Goal: Complete application form: Complete application form

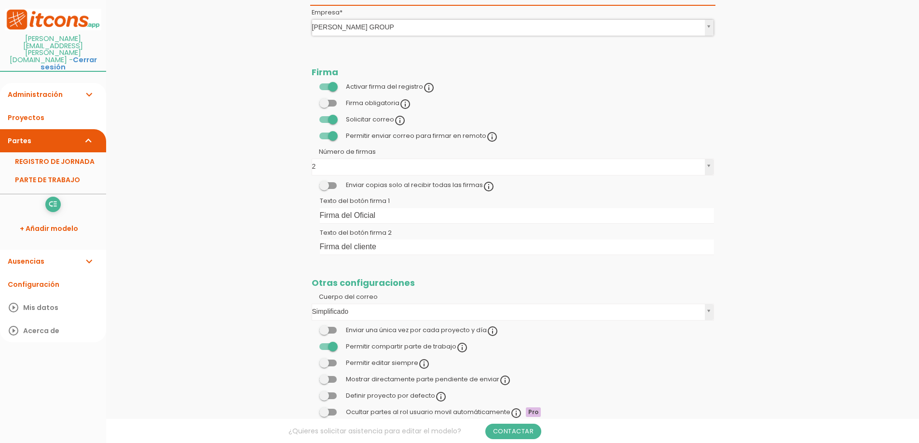
scroll to position [964, 0]
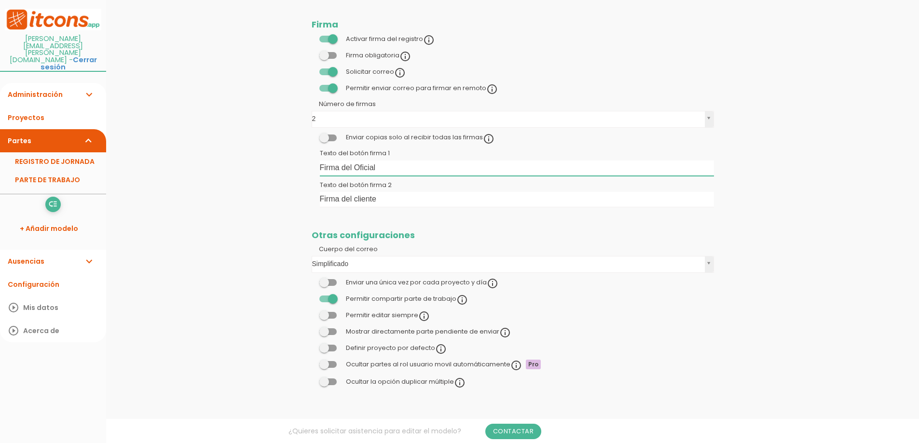
drag, startPoint x: 391, startPoint y: 163, endPoint x: 354, endPoint y: 165, distance: 36.7
click at [354, 165] on input "Firma del Oficial" at bounding box center [517, 168] width 394 height 15
type input "Firma del Instalador"
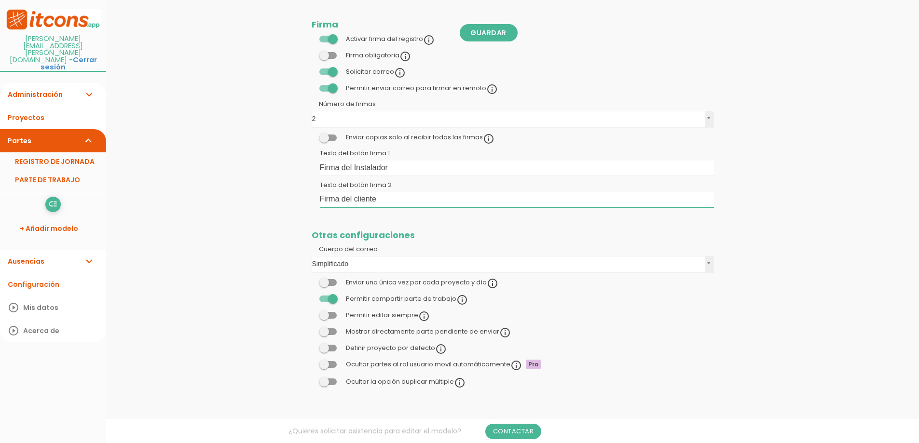
click at [354, 200] on input "Firma del cliente" at bounding box center [517, 199] width 394 height 15
type input "Firma del Cliente"
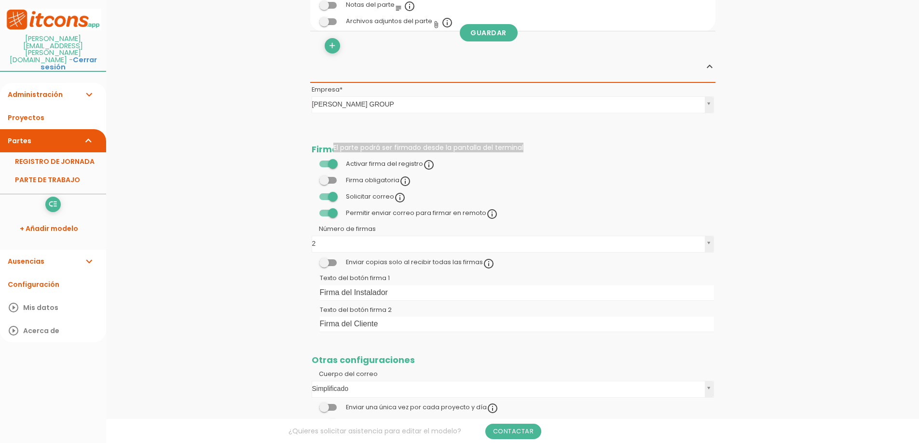
scroll to position [868, 0]
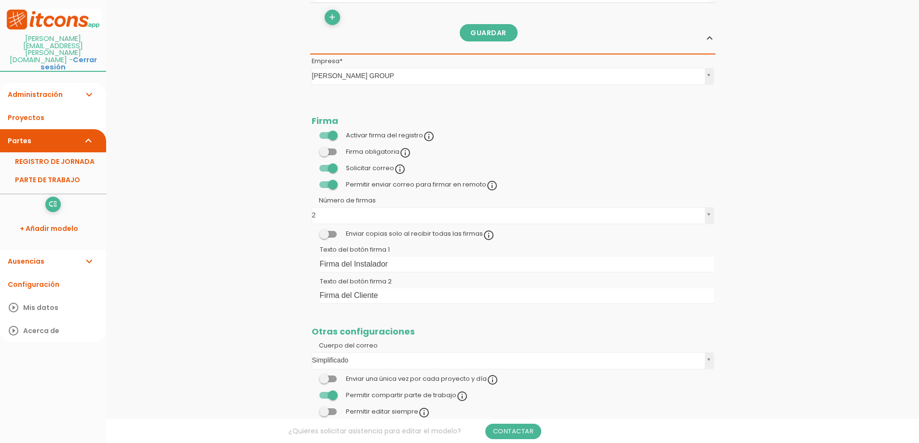
click at [327, 234] on span at bounding box center [327, 234] width 17 height 7
click at [312, 231] on input "checkbox" at bounding box center [312, 231] width 0 height 0
click at [331, 233] on span at bounding box center [327, 234] width 17 height 7
click at [312, 231] on input "checkbox" at bounding box center [312, 231] width 0 height 0
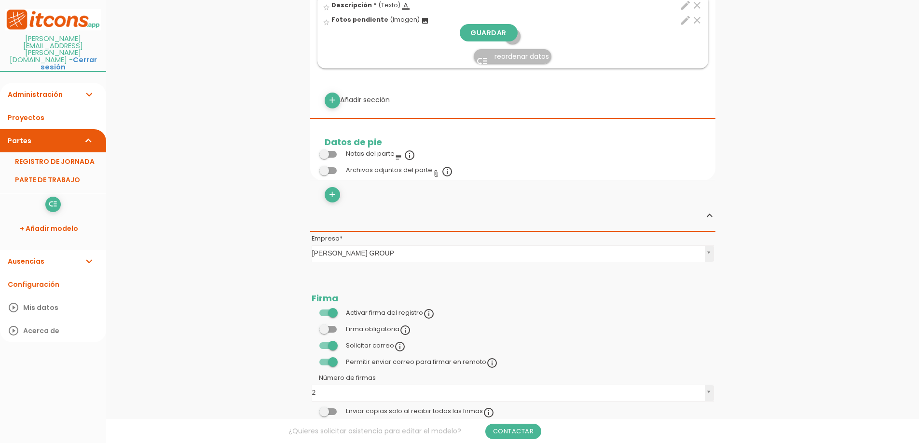
scroll to position [723, 0]
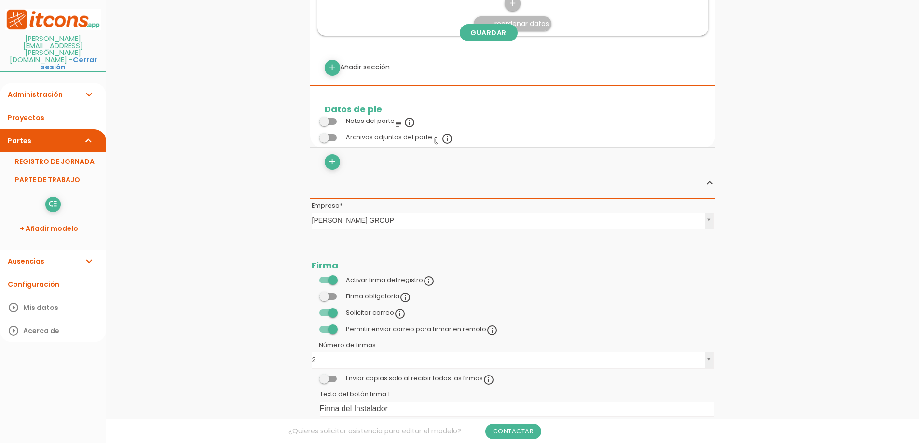
click at [327, 123] on div "Los modelos de parte pueden tener un dato para añadir varios archivos adjuntos" at bounding box center [446, 127] width 273 height 10
click at [324, 121] on span at bounding box center [327, 121] width 17 height 7
click at [312, 119] on input "checkbox" at bounding box center [312, 119] width 0 height 0
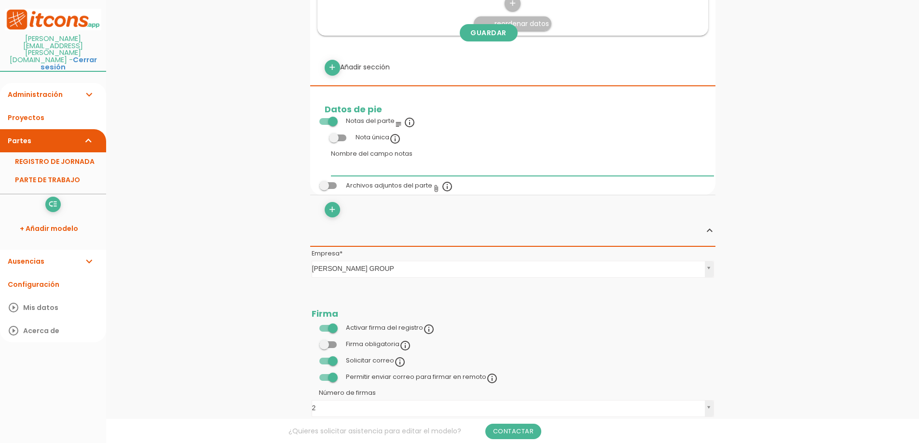
click at [362, 171] on input "Nombre del campo notas" at bounding box center [522, 168] width 383 height 15
click at [328, 119] on span at bounding box center [327, 121] width 17 height 7
click at [312, 119] on input "checkbox" at bounding box center [312, 119] width 0 height 0
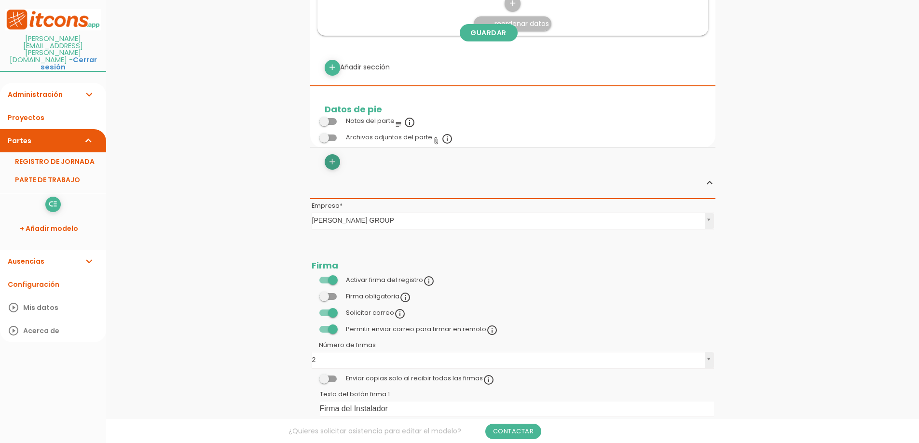
click at [333, 165] on icon "add" at bounding box center [331, 161] width 9 height 15
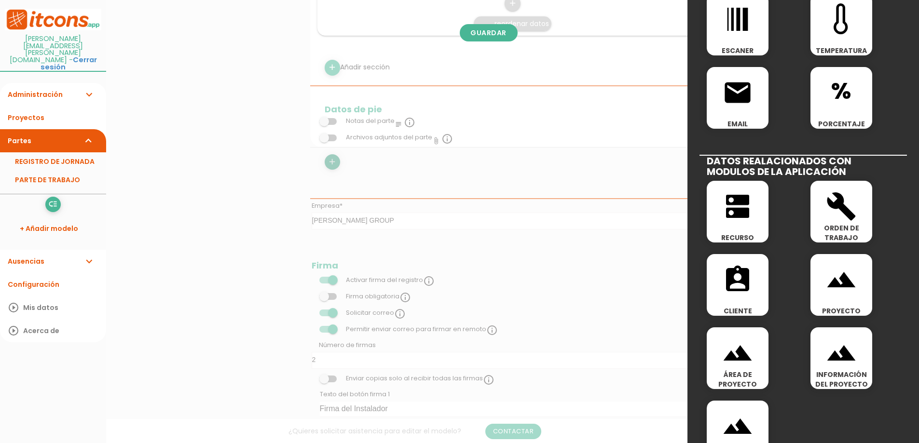
scroll to position [358, 0]
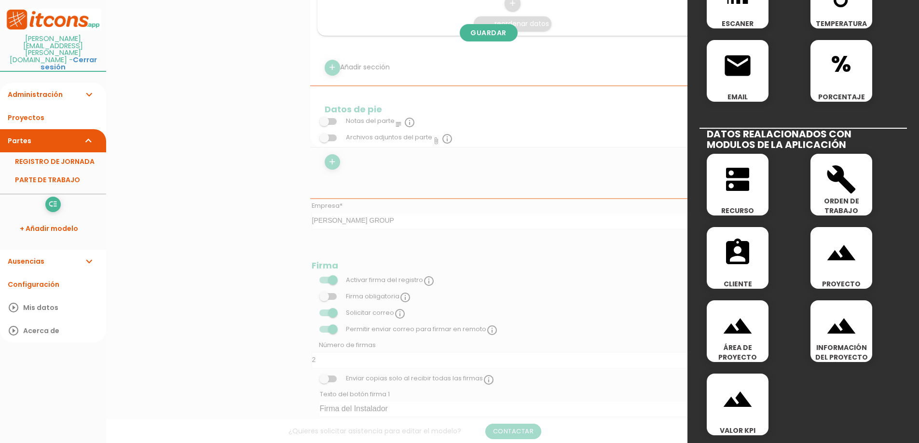
click at [475, 172] on div at bounding box center [459, 166] width 919 height 554
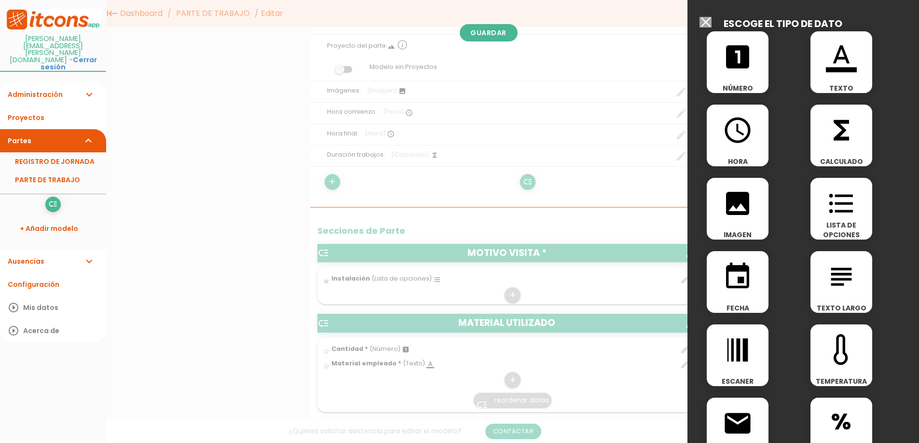
scroll to position [96, 0]
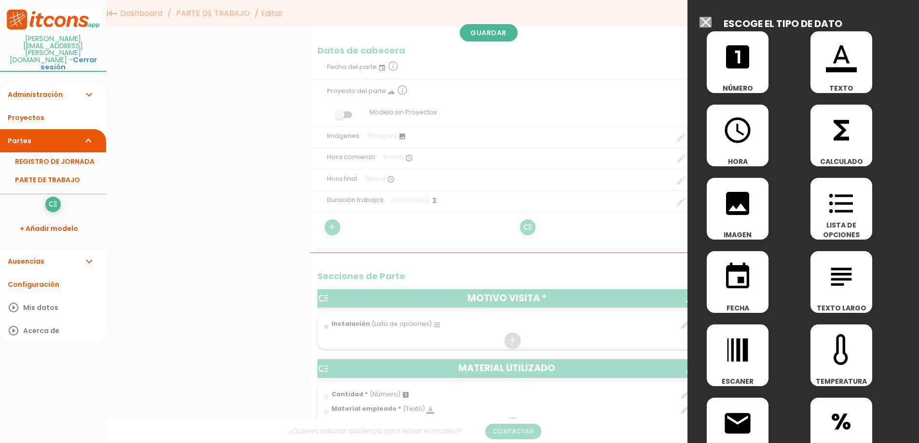
click at [701, 22] on input "Seleccionar todos los usuarios" at bounding box center [705, 22] width 12 height 11
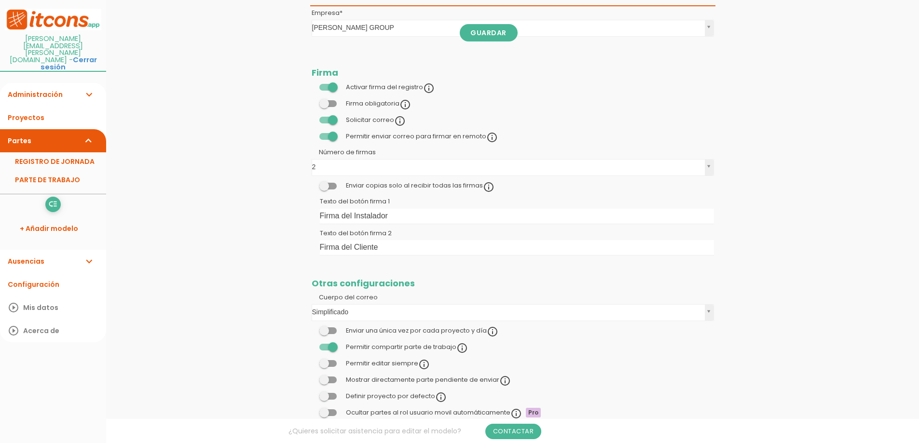
scroll to position [964, 0]
